Goal: Information Seeking & Learning: Find specific page/section

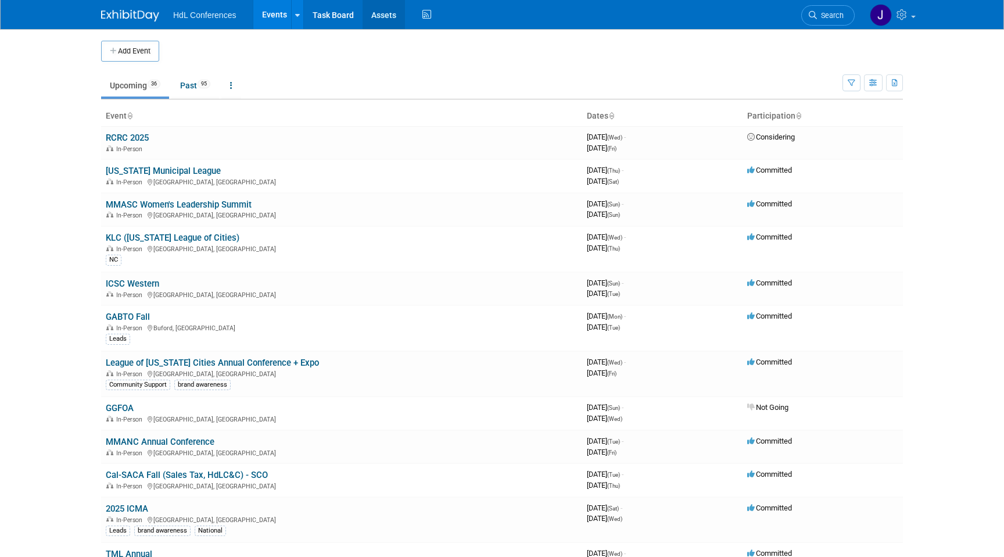
click at [386, 14] on link "Assets" at bounding box center [384, 14] width 42 height 29
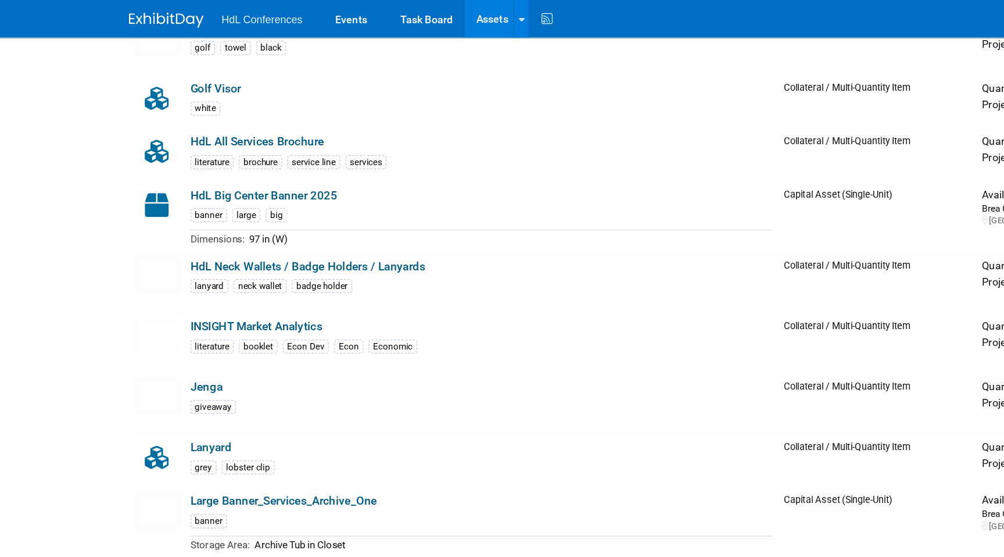
scroll to position [1550, 0]
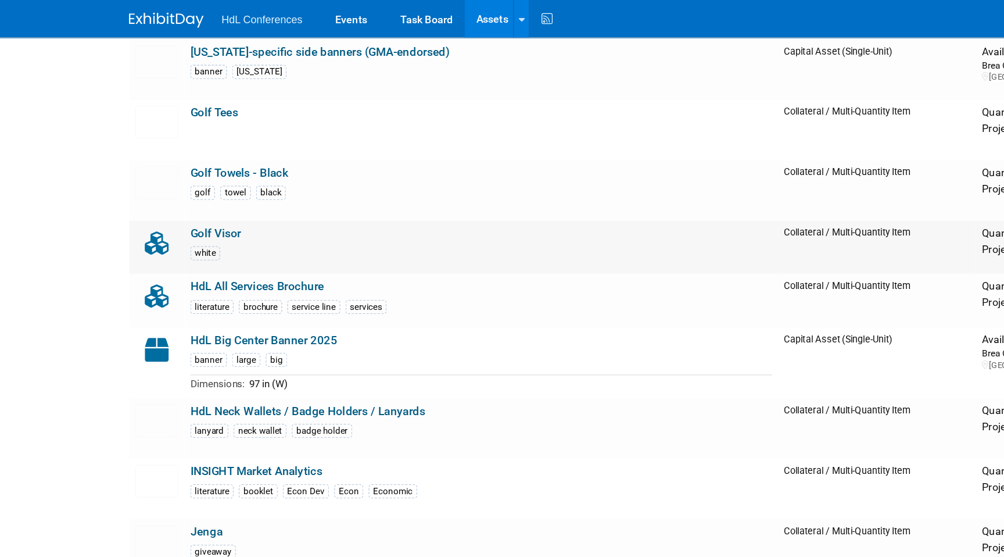
click at [172, 184] on link "Golf Visor" at bounding box center [169, 182] width 40 height 10
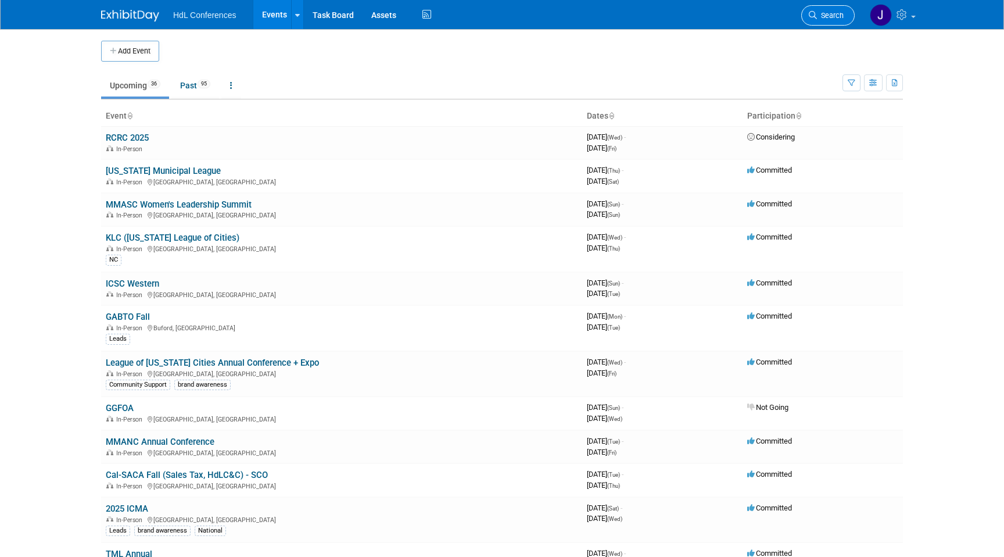
click at [840, 10] on link "Search" at bounding box center [827, 15] width 53 height 20
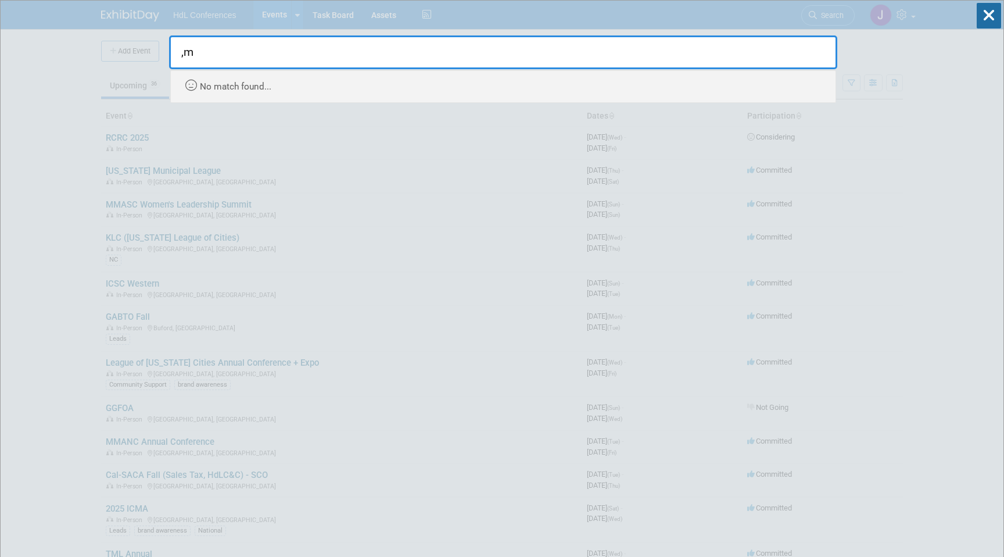
type input ","
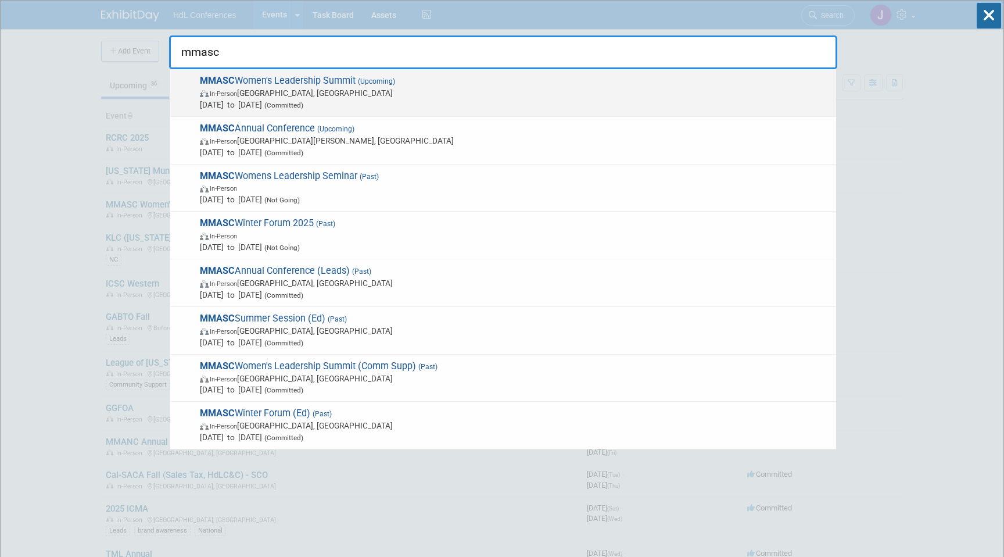
type input "mmasc"
click at [552, 91] on span "In-Person Long Beach, CA" at bounding box center [515, 93] width 630 height 12
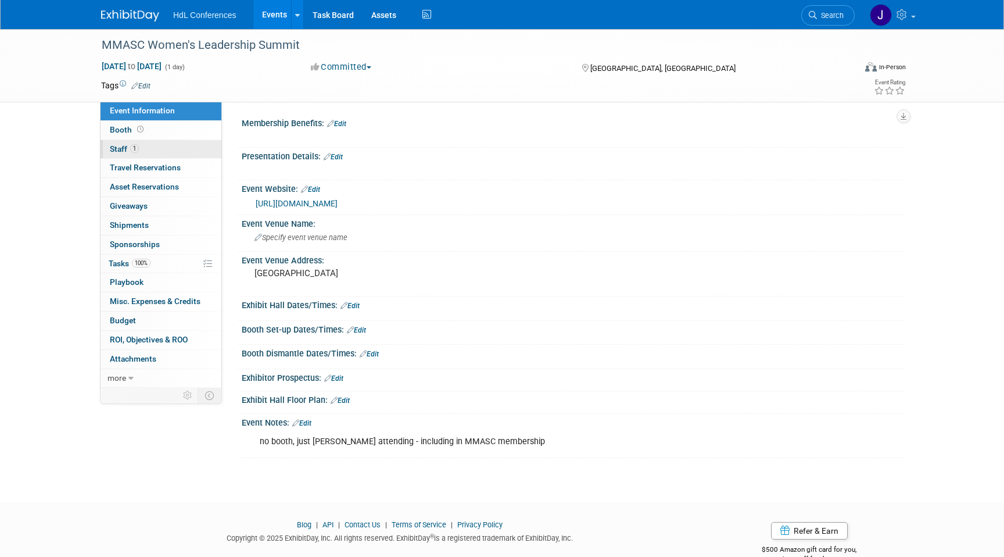
click at [163, 142] on link "1 Staff 1" at bounding box center [161, 149] width 121 height 19
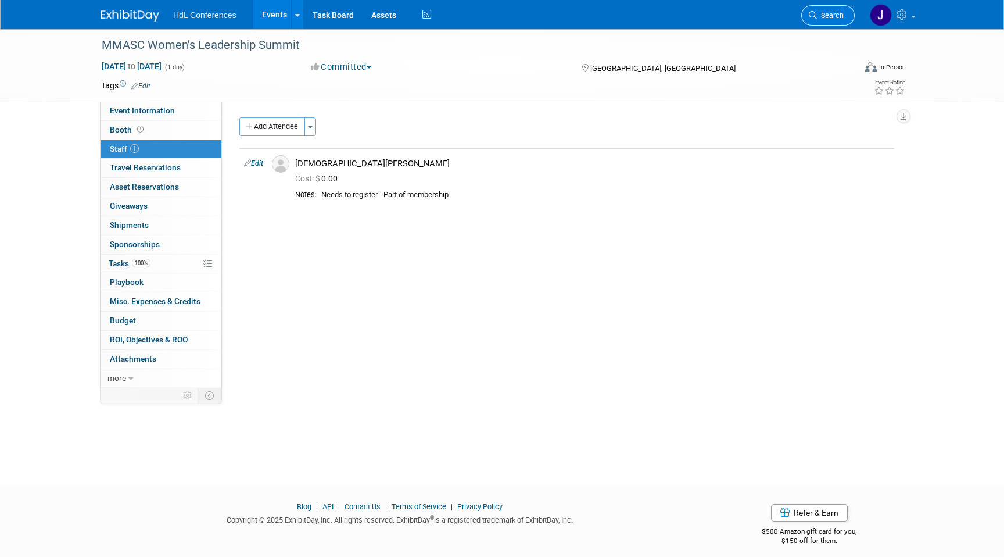
click at [824, 9] on link "Search" at bounding box center [827, 15] width 53 height 20
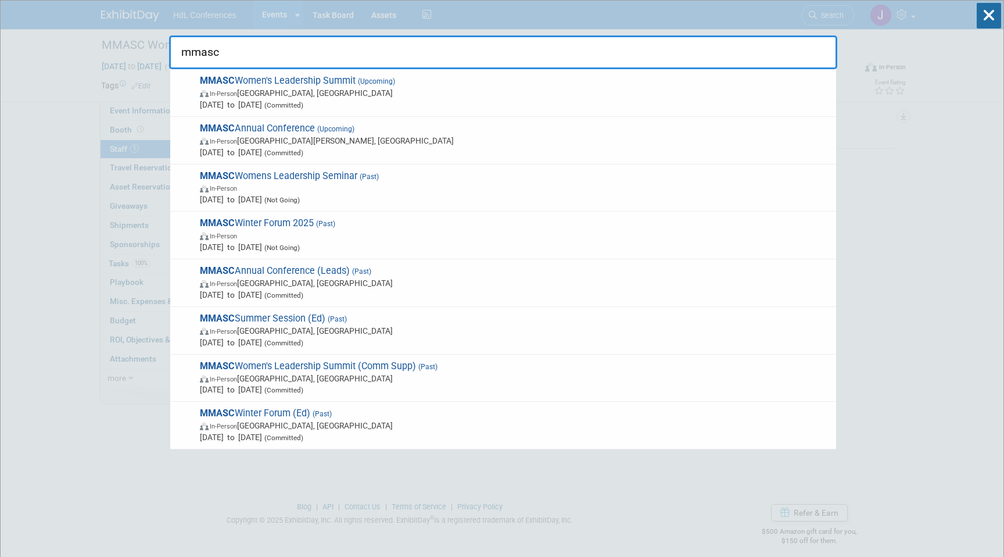
type input "mmasc"
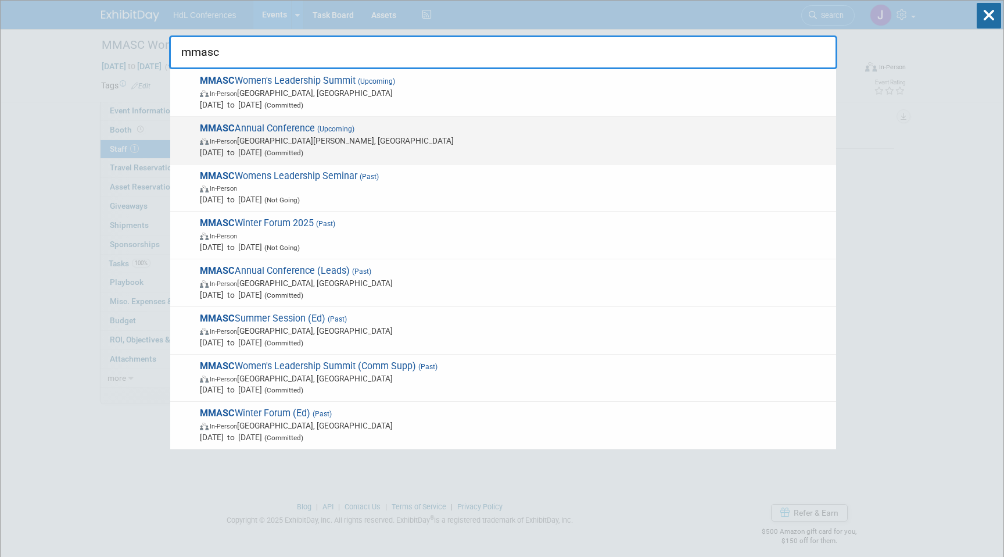
click at [260, 135] on span "In-Person Indian Wells, CA" at bounding box center [515, 141] width 630 height 12
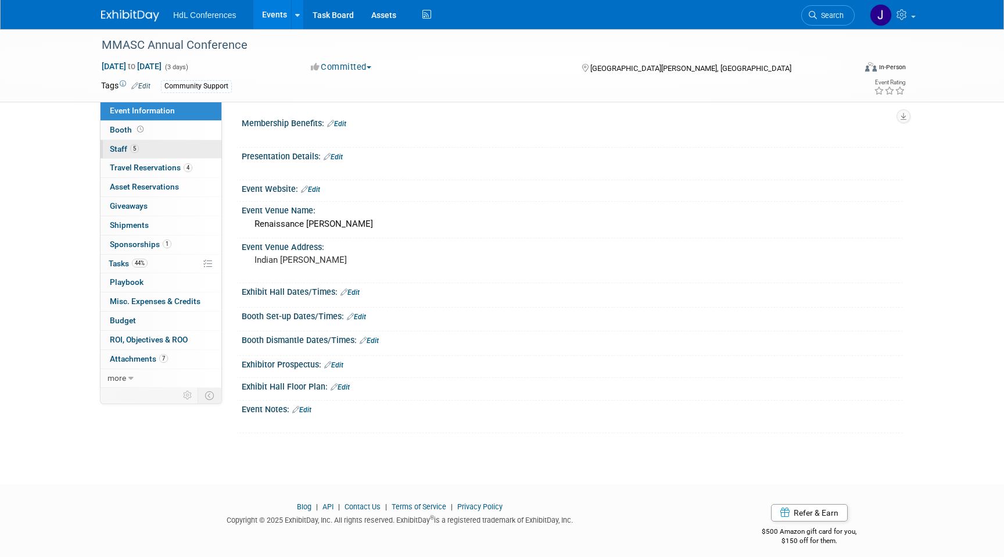
click at [155, 141] on link "5 Staff 5" at bounding box center [161, 149] width 121 height 19
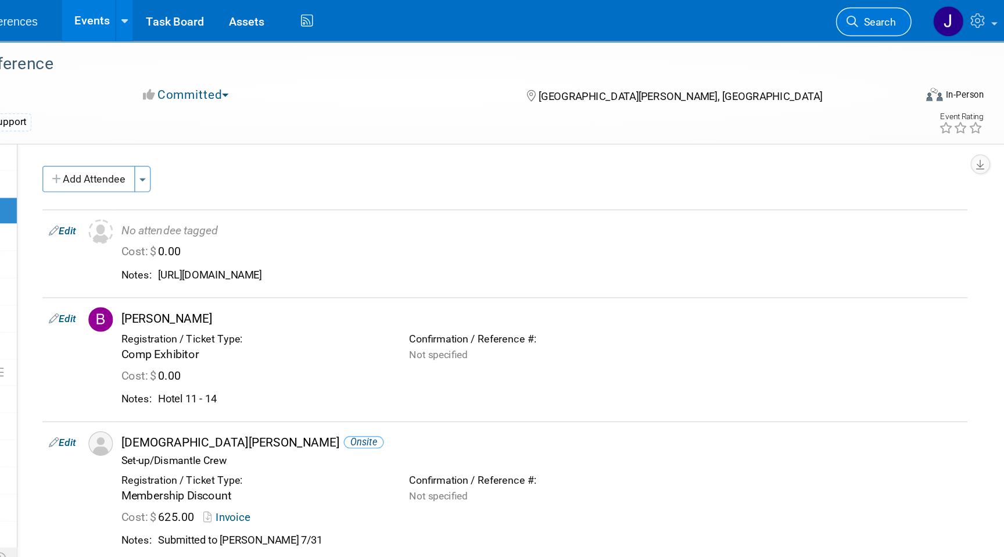
click at [820, 21] on link "Search" at bounding box center [827, 15] width 53 height 20
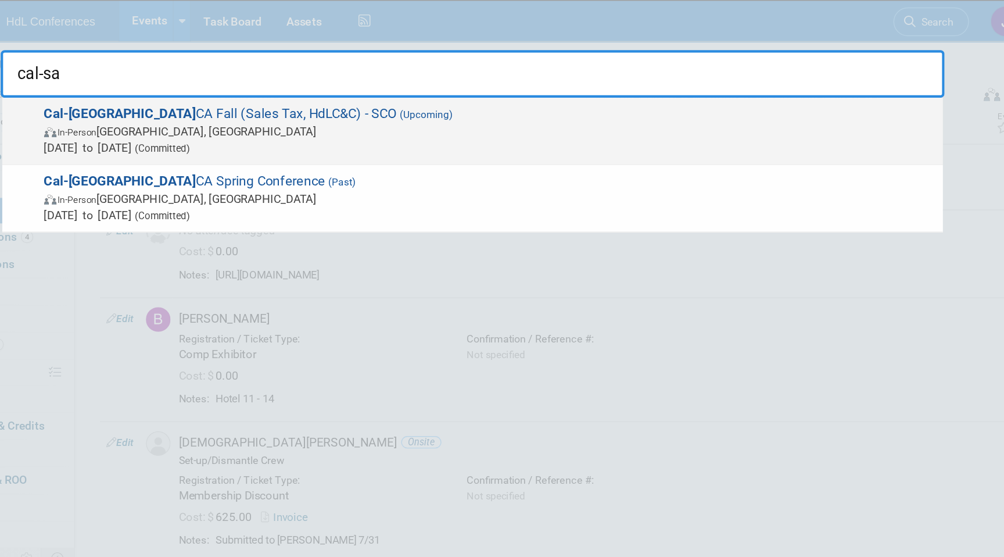
type input "cal-sa"
click at [343, 88] on span "In-Person Lake Arrowhead, CA" at bounding box center [515, 93] width 630 height 12
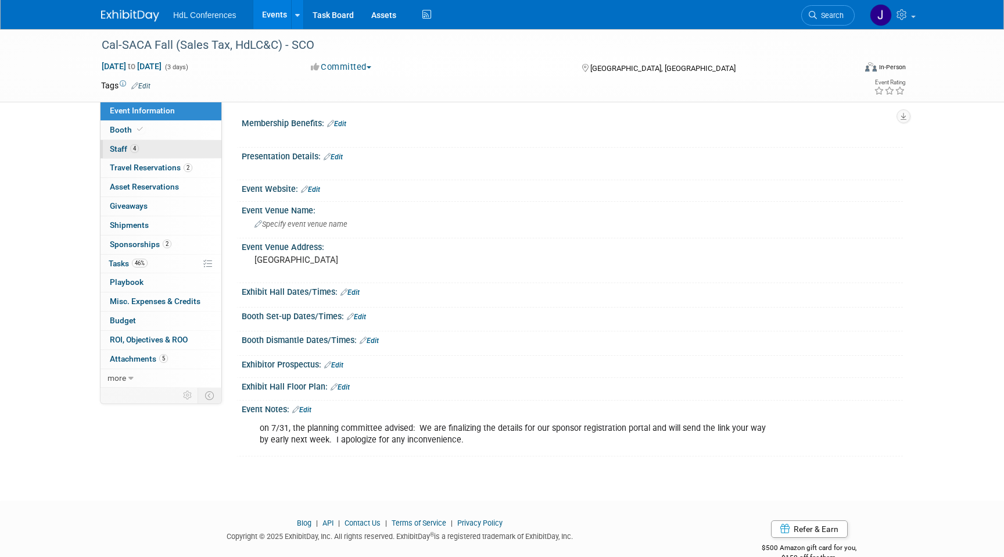
click at [138, 139] on div "Event Information Event Info Booth Booth 4 Staff 4 Staff 2 Travel Reservations …" at bounding box center [161, 245] width 122 height 286
click at [141, 142] on link "4 Staff 4" at bounding box center [161, 149] width 121 height 19
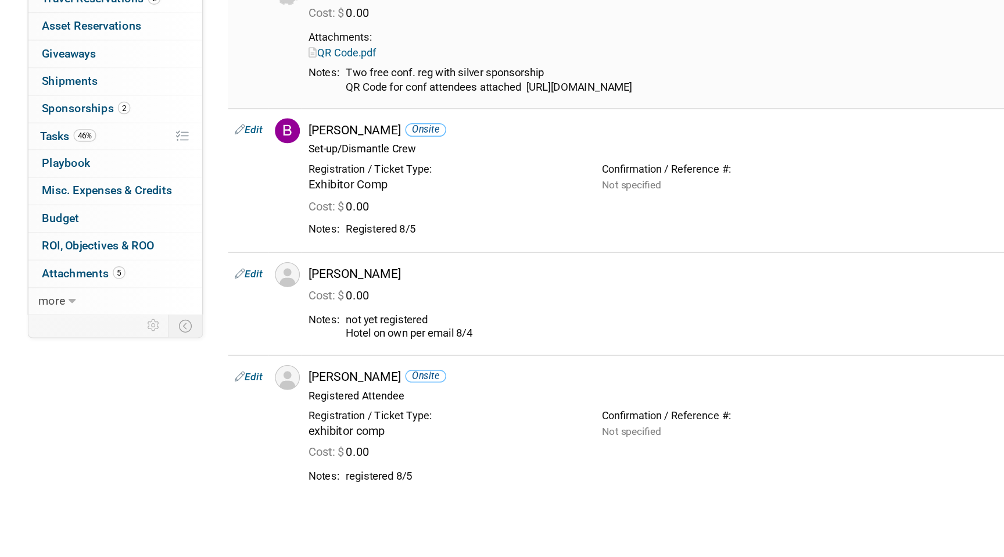
scroll to position [17, 0]
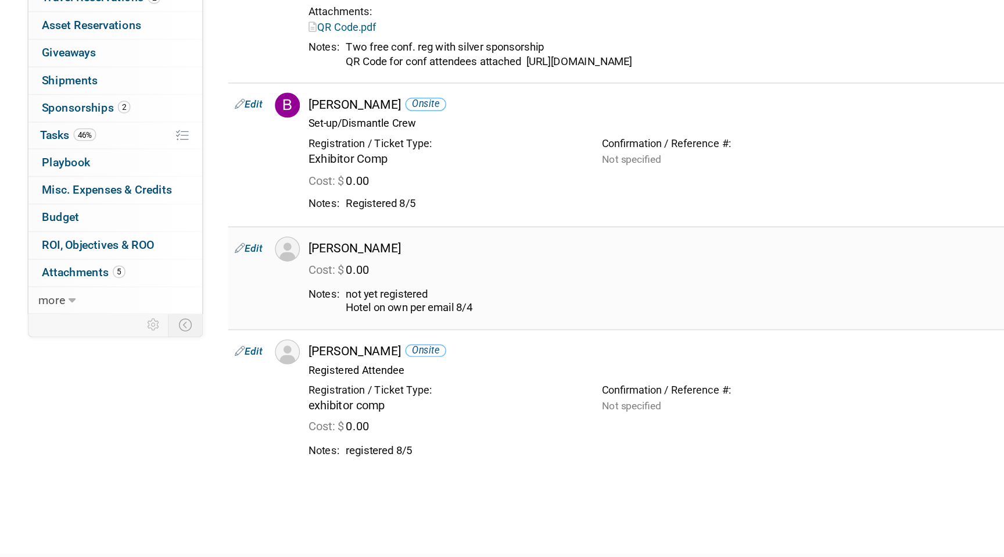
drag, startPoint x: 291, startPoint y: 338, endPoint x: 380, endPoint y: 387, distance: 101.7
click at [380, 387] on td "David Schey Cost: $ 0.00" at bounding box center [592, 361] width 604 height 71
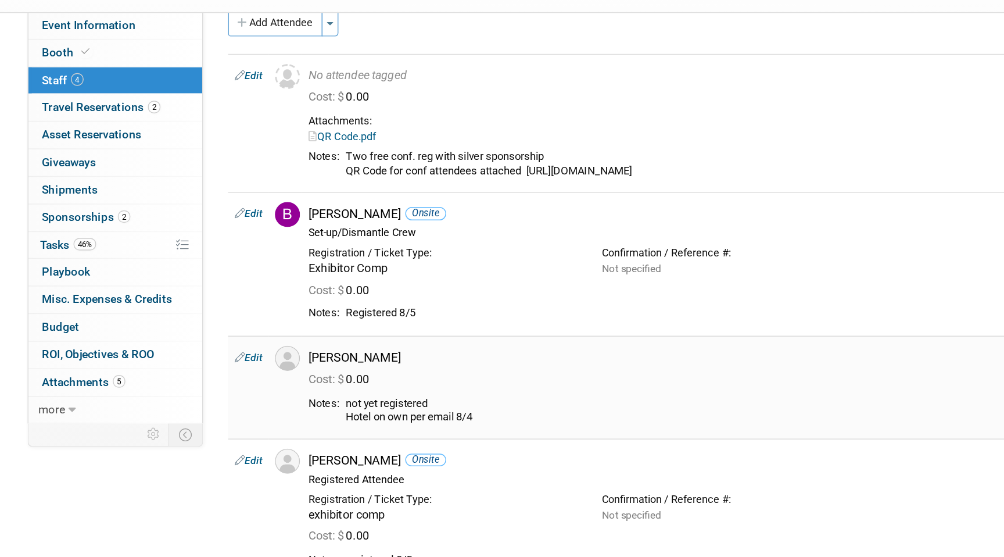
scroll to position [0, 0]
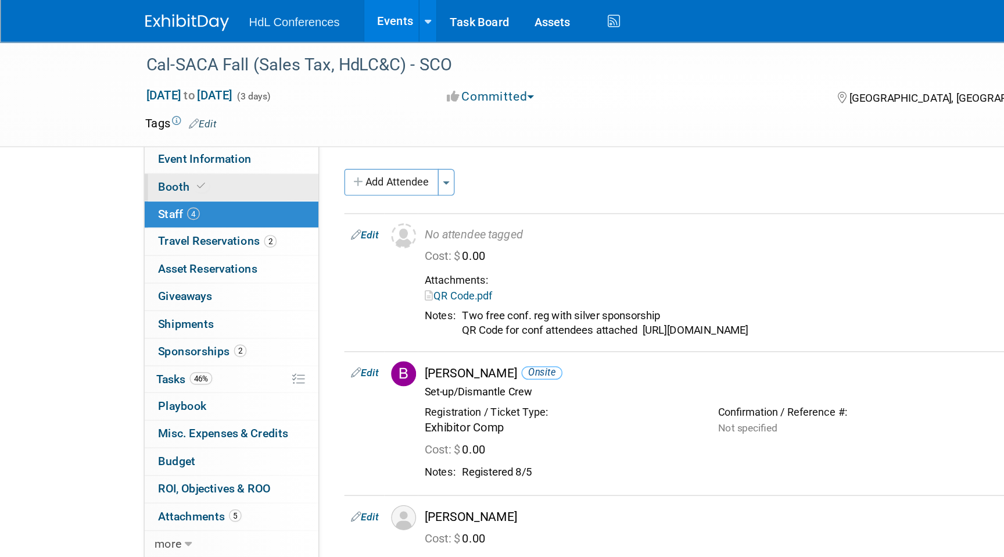
click at [167, 128] on link "Booth" at bounding box center [161, 130] width 121 height 19
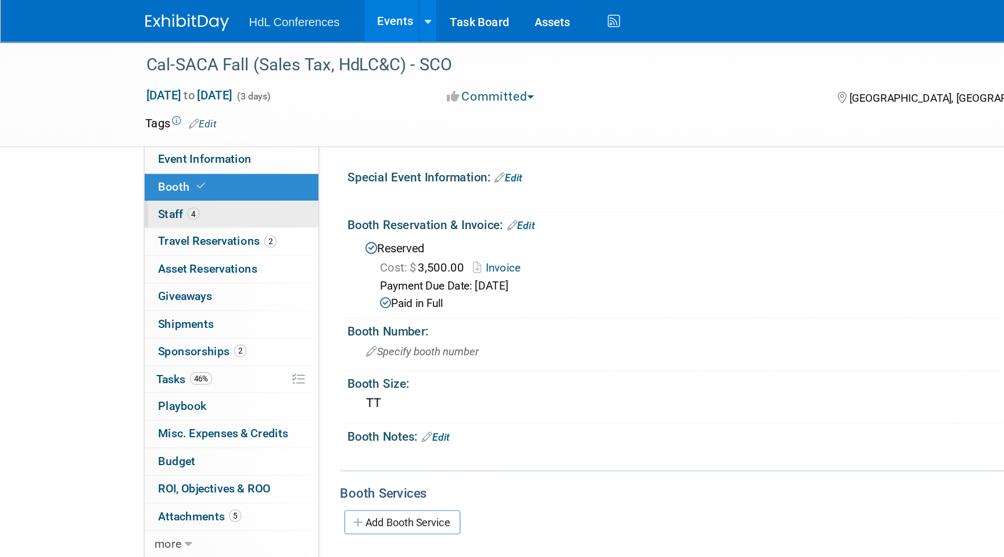
click at [190, 157] on link "4 Staff 4" at bounding box center [161, 149] width 121 height 19
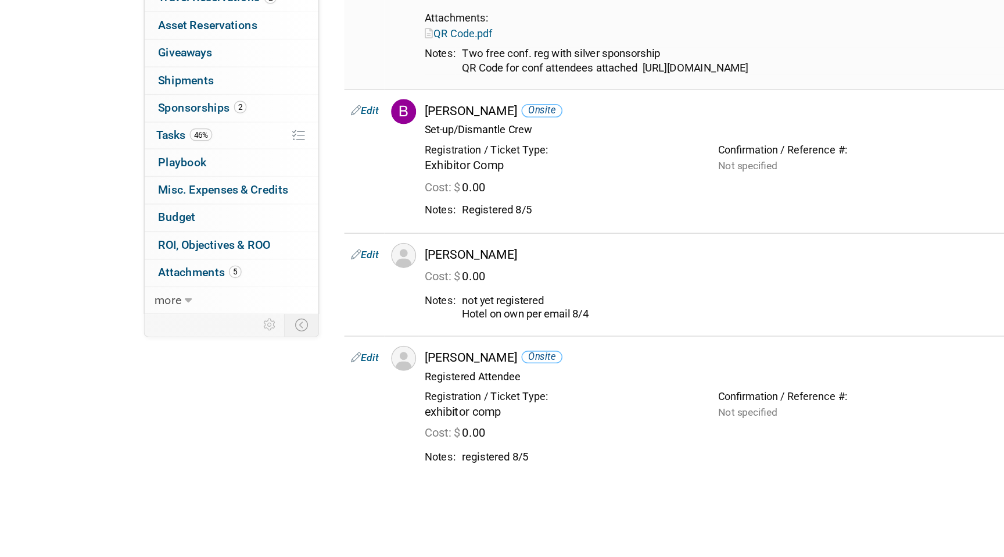
scroll to position [56, 0]
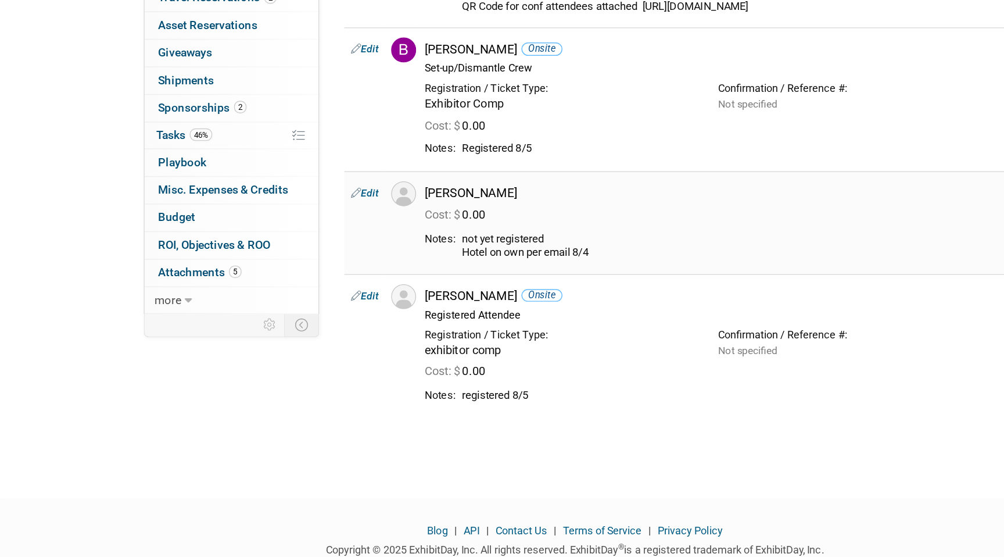
drag, startPoint x: 325, startPoint y: 337, endPoint x: 433, endPoint y: 341, distance: 108.1
click at [433, 341] on div "not yet registered Hotel on own per email 8/4" at bounding box center [605, 340] width 568 height 19
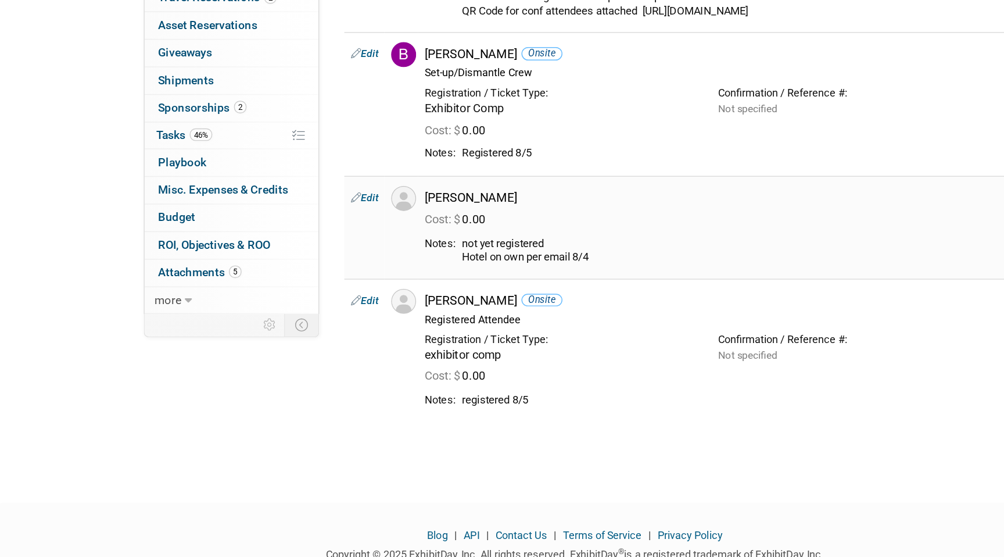
scroll to position [96, 0]
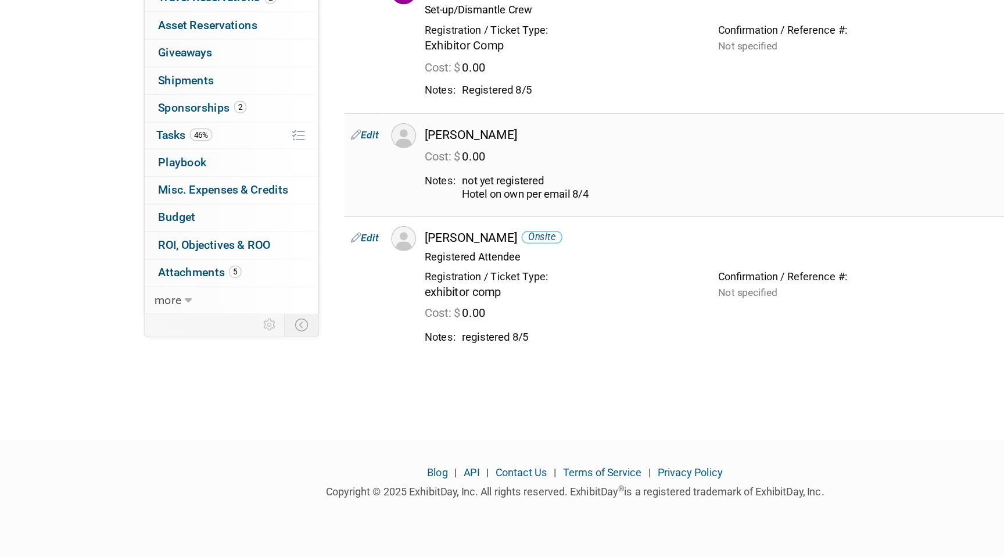
drag, startPoint x: 419, startPoint y: 302, endPoint x: 296, endPoint y: 292, distance: 123.5
click at [296, 292] on tr "Notes: not yet registered Hotel on own per email 8/4" at bounding box center [592, 299] width 594 height 19
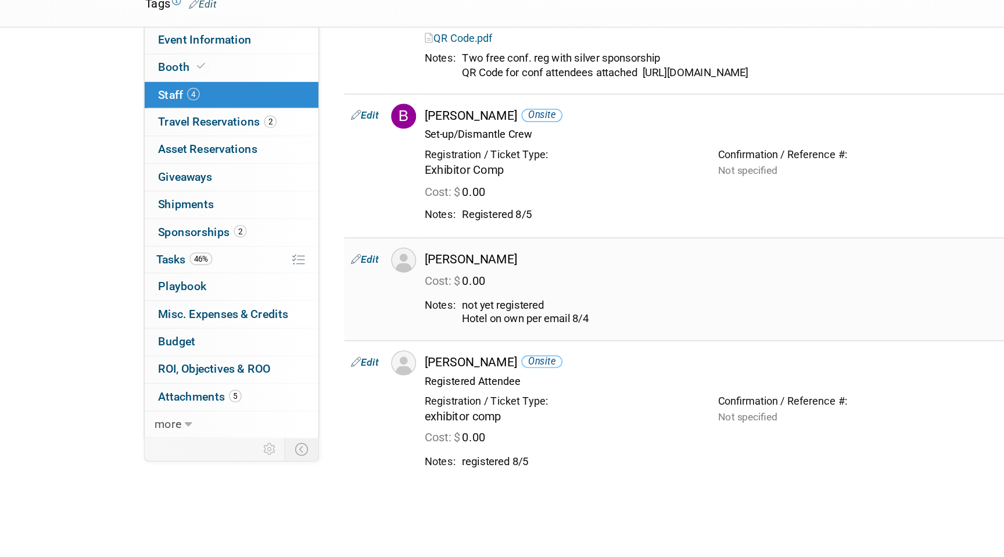
scroll to position [0, 0]
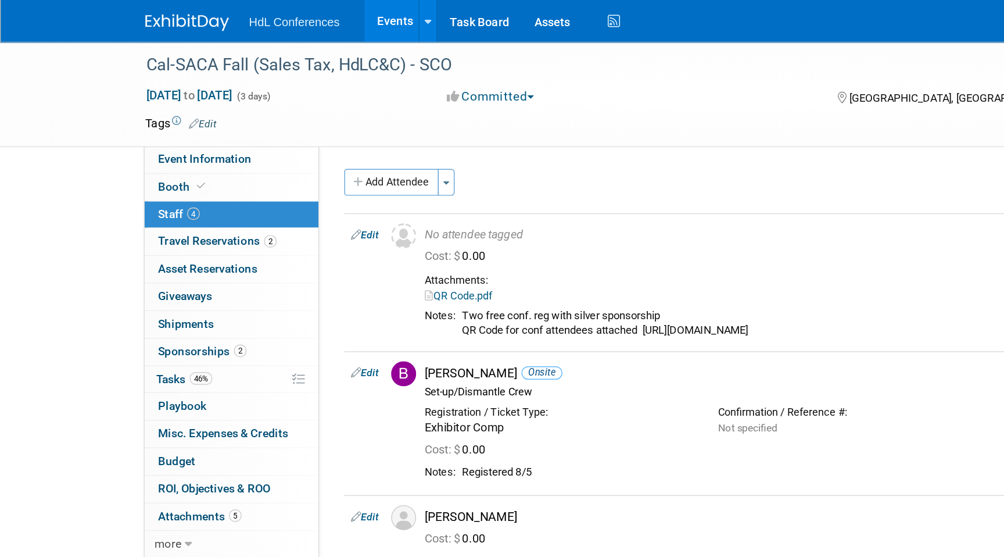
click at [138, 15] on img at bounding box center [130, 16] width 58 height 12
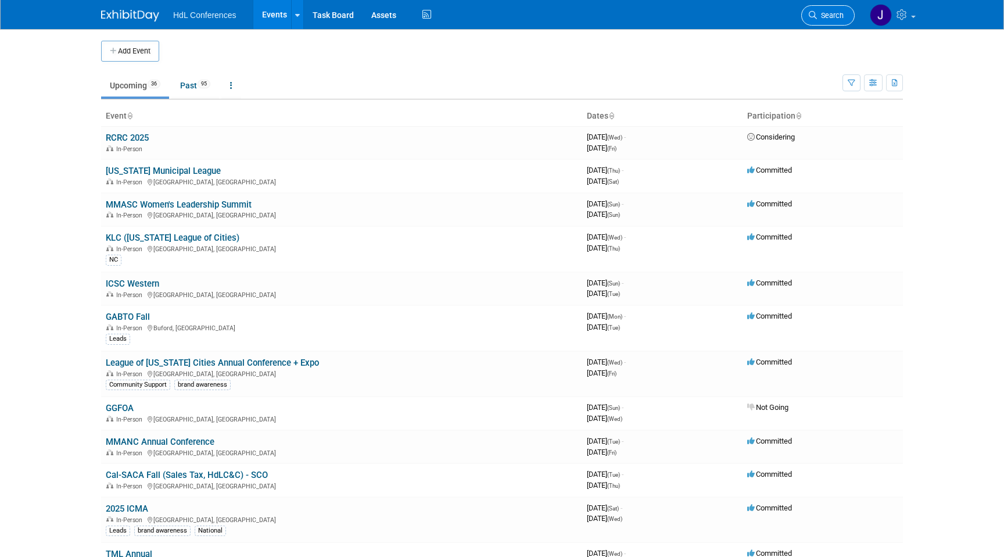
click at [829, 17] on span "Search" at bounding box center [830, 15] width 27 height 9
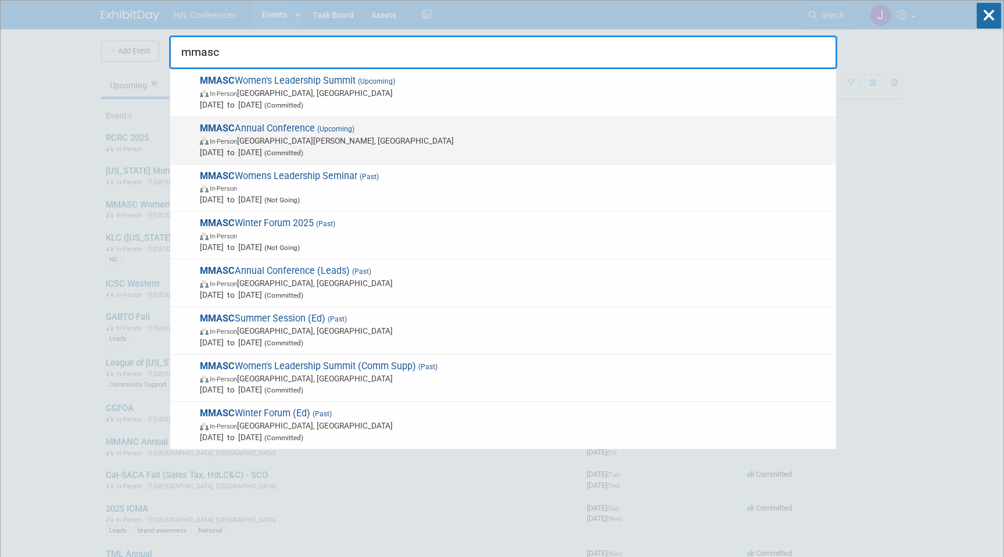
type input "mmasc"
click at [313, 139] on span "In-Person Indian Wells, CA" at bounding box center [515, 141] width 630 height 12
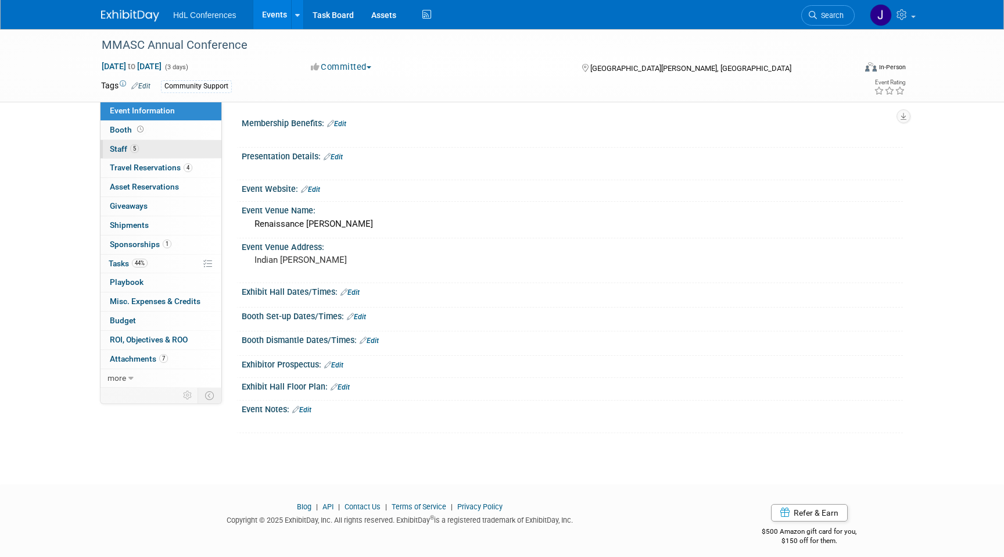
click at [162, 150] on link "5 Staff 5" at bounding box center [161, 149] width 121 height 19
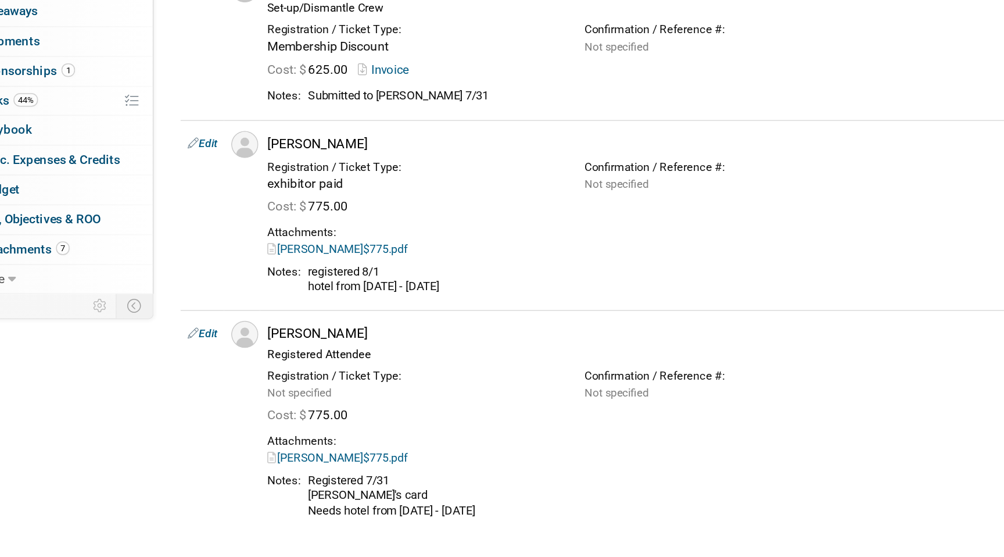
scroll to position [163, 0]
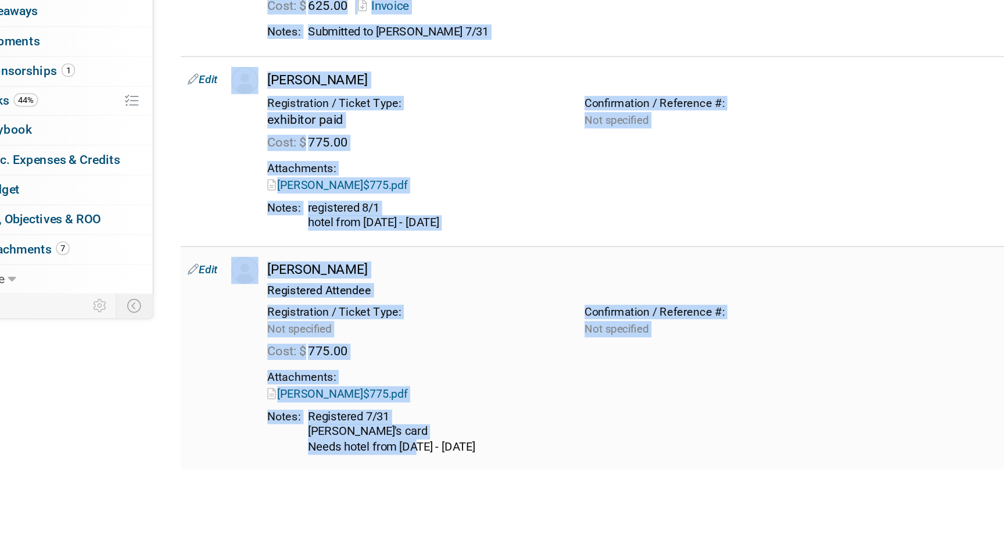
drag, startPoint x: 424, startPoint y: 508, endPoint x: 399, endPoint y: 490, distance: 30.8
click at [398, 489] on div "Add Attendee Toggle Dropdown Quick -Tag Attendees Apply X (me) select all" at bounding box center [566, 233] width 655 height 558
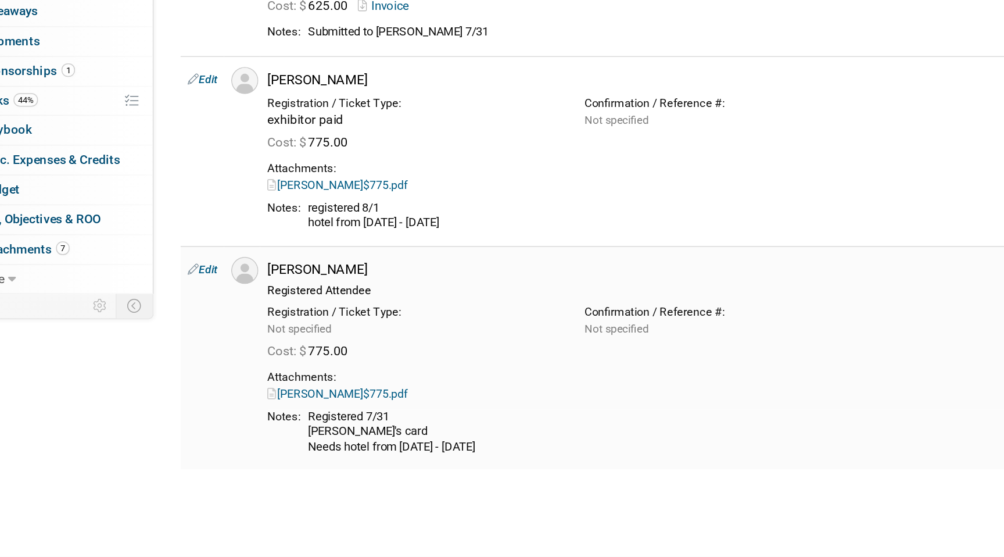
click at [430, 487] on div "Registered 7/31 Johnny's card Needs hotel from Nov 11 - 14" at bounding box center [605, 476] width 568 height 29
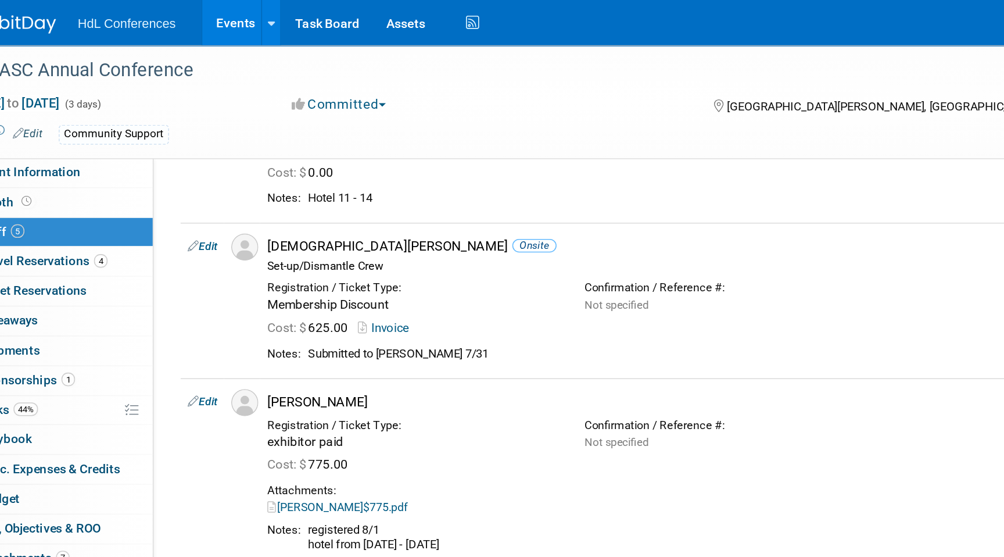
scroll to position [107, 0]
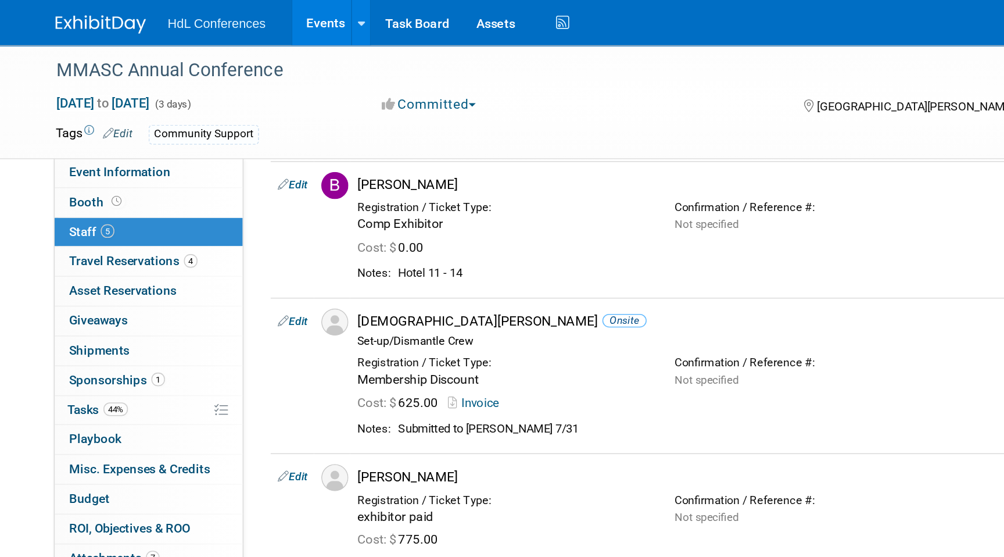
click at [123, 24] on div "HdL Conferences Events Add Event Bulk Upload Events Shareable Event Boards Rece…" at bounding box center [502, 14] width 802 height 29
click at [125, 24] on div "HdL Conferences Events Add Event Bulk Upload Events Shareable Event Boards Rece…" at bounding box center [502, 14] width 802 height 29
click at [136, 15] on img at bounding box center [130, 16] width 58 height 12
